Goal: Check status: Check status

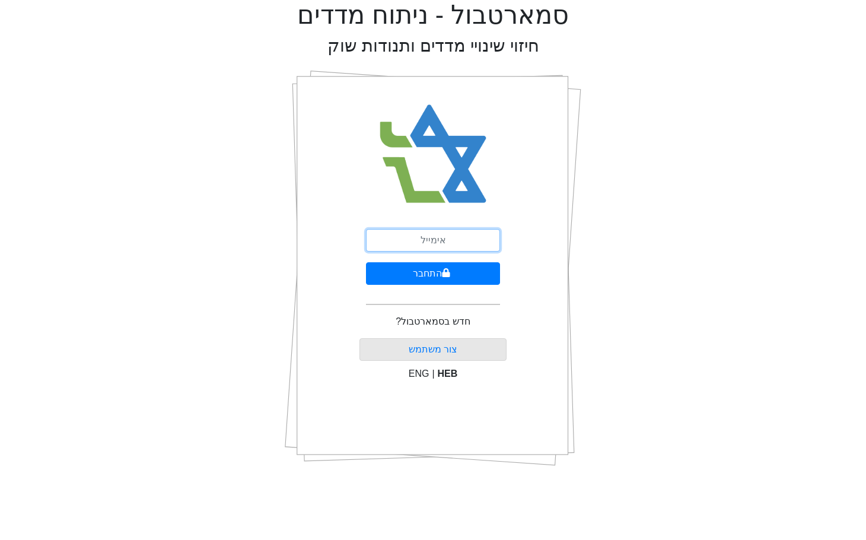
click at [429, 241] on input "email" at bounding box center [433, 240] width 134 height 23
type input "ש"
type input "[EMAIL_ADDRESS][DOMAIN_NAME]"
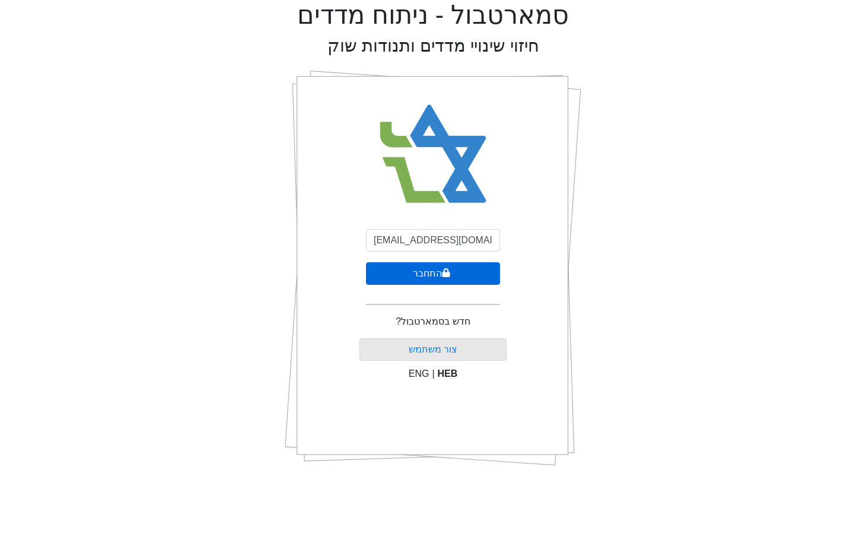
click at [442, 274] on icon "submit" at bounding box center [446, 272] width 8 height 9
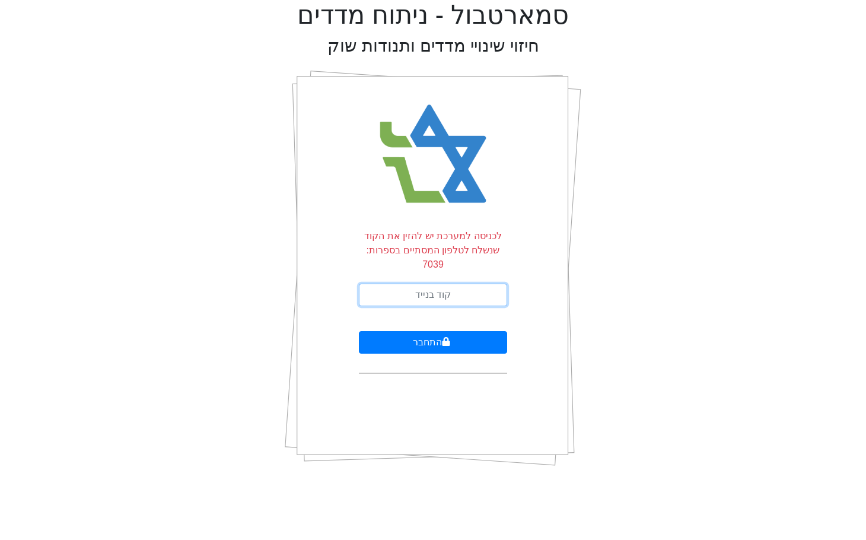
click at [458, 283] on input "text" at bounding box center [433, 294] width 148 height 23
type input "471808"
click at [359, 331] on button "התחבר" at bounding box center [433, 342] width 148 height 23
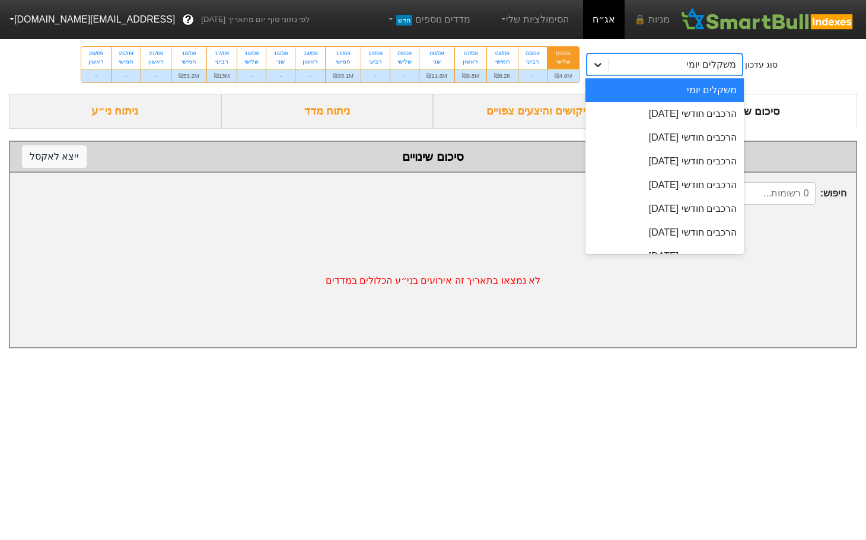
click at [600, 70] on icon at bounding box center [598, 65] width 12 height 12
click at [667, 112] on div "הרכבים חודשי [DATE]" at bounding box center [664, 114] width 158 height 24
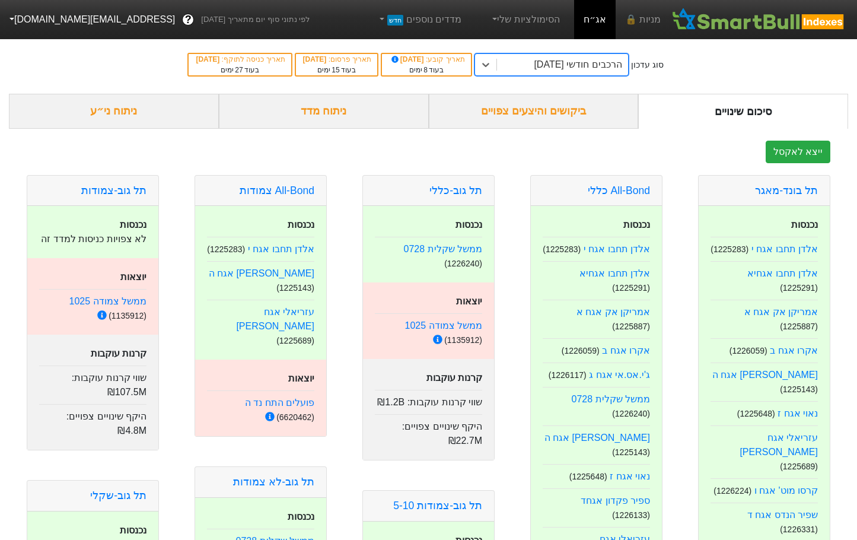
click at [547, 102] on div "ביקושים והיצעים צפויים" at bounding box center [534, 111] width 210 height 35
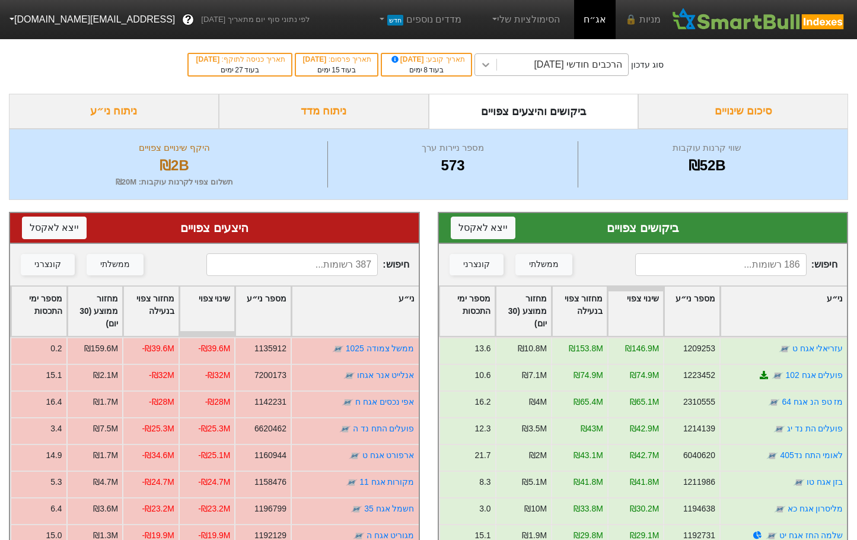
click at [492, 66] on icon at bounding box center [486, 65] width 12 height 12
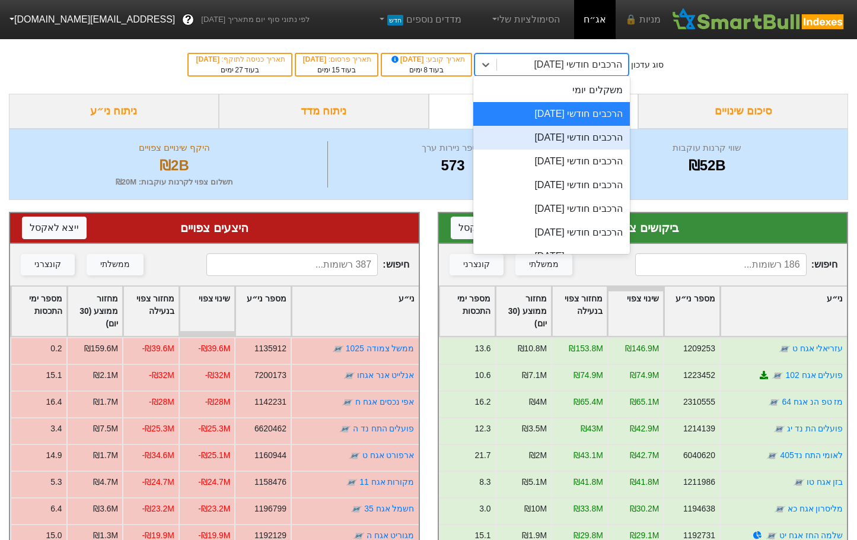
click at [587, 143] on div "הרכבים חודשי [DATE]" at bounding box center [551, 138] width 157 height 24
